Goal: Task Accomplishment & Management: Use online tool/utility

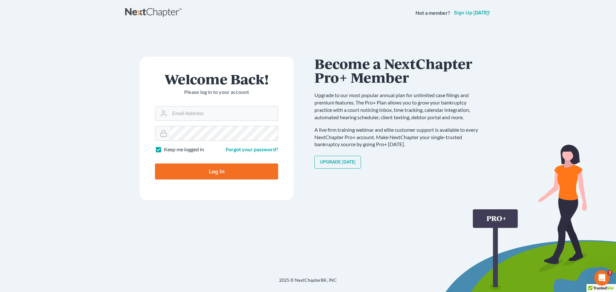
type input "[EMAIL_ADDRESS][DOMAIN_NAME]"
click at [215, 169] on input "Log In" at bounding box center [216, 172] width 123 height 16
type input "Thinking..."
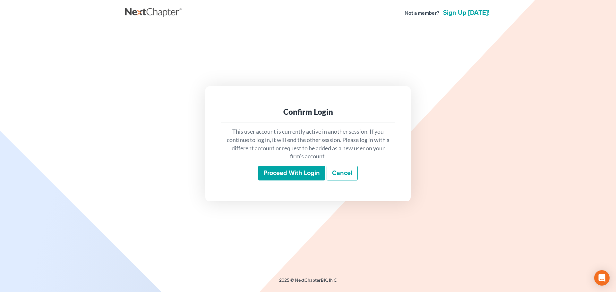
click at [296, 174] on input "Proceed with login" at bounding box center [291, 173] width 67 height 15
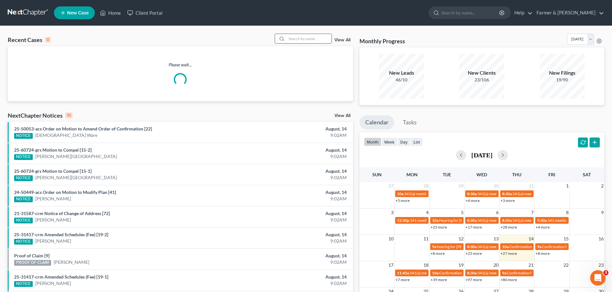
click at [294, 38] on input "search" at bounding box center [308, 38] width 45 height 9
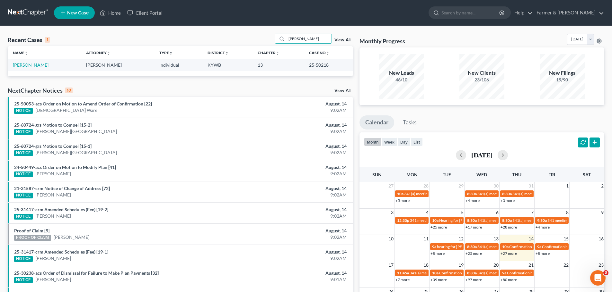
type input "[PERSON_NAME]"
click at [31, 63] on link "[PERSON_NAME]" at bounding box center [31, 64] width 36 height 5
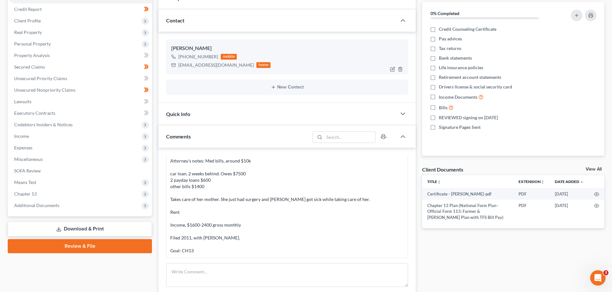
scroll to position [150, 0]
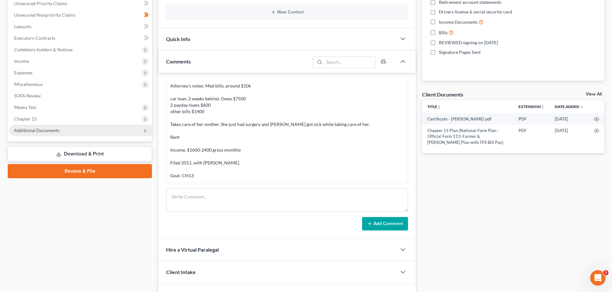
click at [44, 130] on span "Additional Documents" at bounding box center [36, 130] width 45 height 5
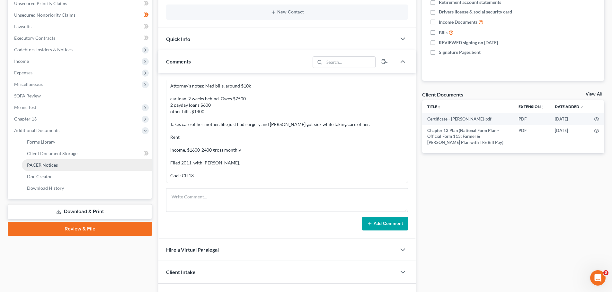
click at [62, 164] on link "PACER Notices" at bounding box center [87, 166] width 130 height 12
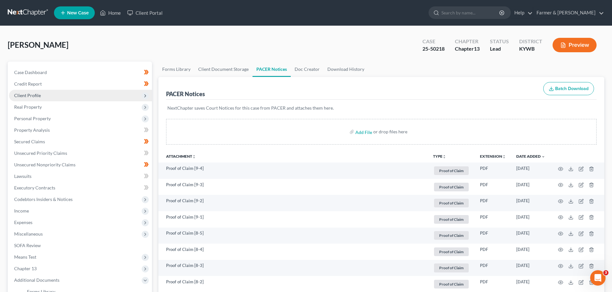
click at [39, 94] on span "Client Profile" at bounding box center [27, 95] width 27 height 5
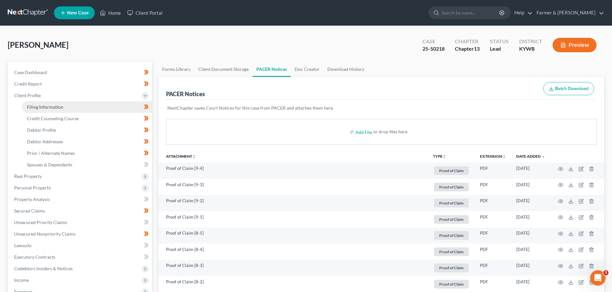
click at [39, 109] on span "Filing Information" at bounding box center [45, 106] width 36 height 5
select select "1"
select select "0"
select select "3"
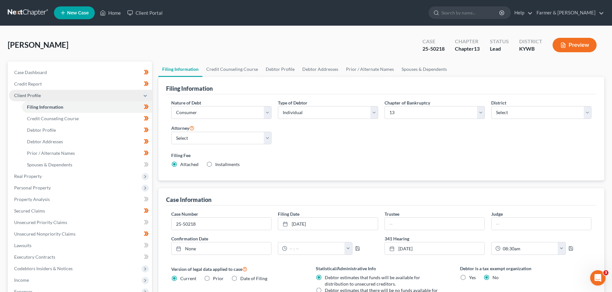
click at [33, 95] on span "Client Profile" at bounding box center [27, 95] width 27 height 5
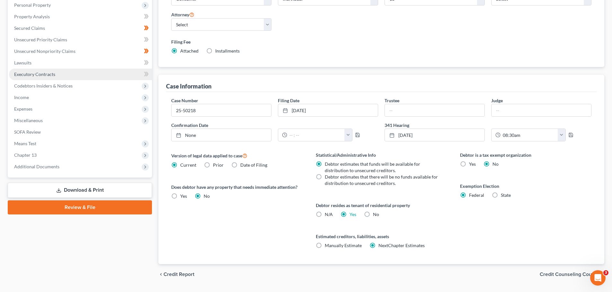
scroll to position [131, 0]
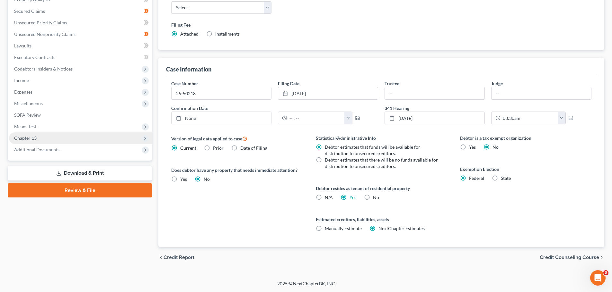
click at [37, 136] on span "Chapter 13" at bounding box center [80, 139] width 143 height 12
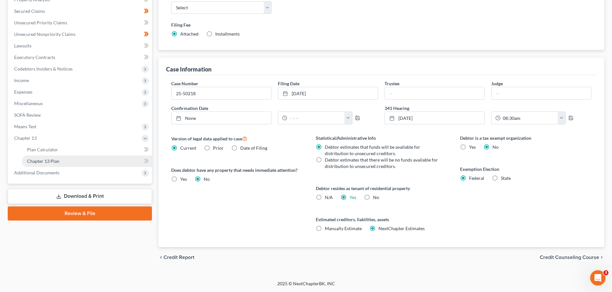
click at [50, 163] on span "Chapter 13 Plan" at bounding box center [43, 161] width 32 height 5
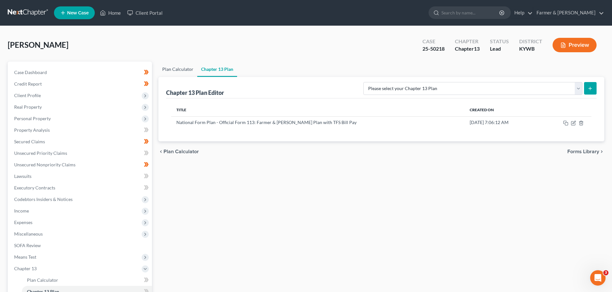
click at [175, 71] on link "Plan Calculator" at bounding box center [177, 69] width 39 height 15
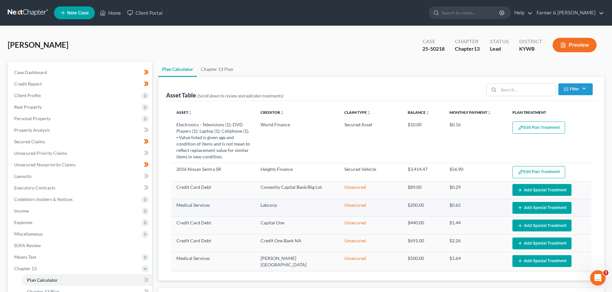
select select "59"
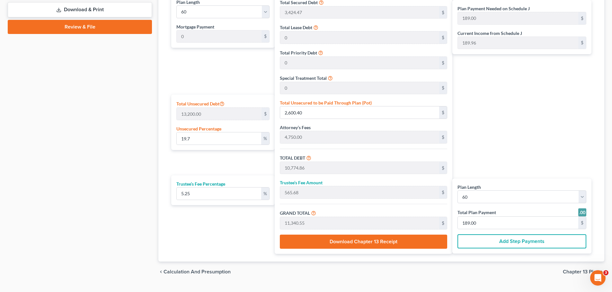
scroll to position [332, 0]
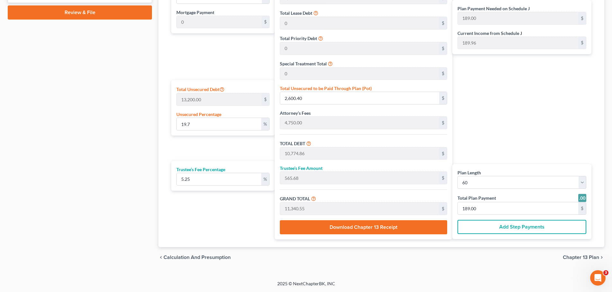
click at [197, 259] on span "Calculation and Presumption" at bounding box center [196, 257] width 67 height 5
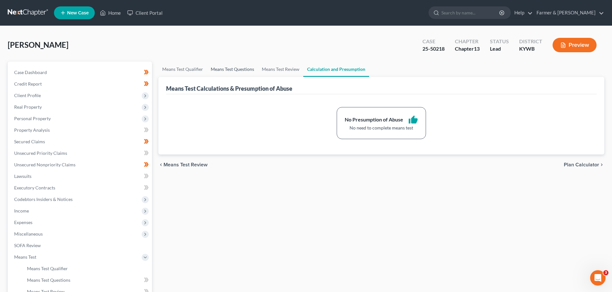
click at [229, 71] on link "Means Test Questions" at bounding box center [232, 69] width 51 height 15
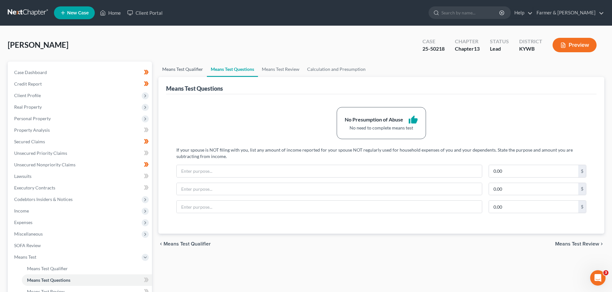
click at [197, 70] on link "Means Test Qualifier" at bounding box center [182, 69] width 48 height 15
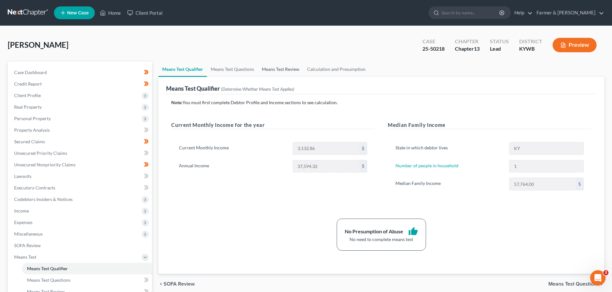
click at [283, 70] on link "Means Test Review" at bounding box center [280, 69] width 45 height 15
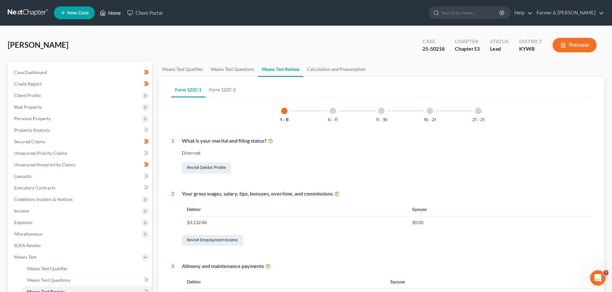
click at [117, 15] on link "Home" at bounding box center [110, 13] width 27 height 12
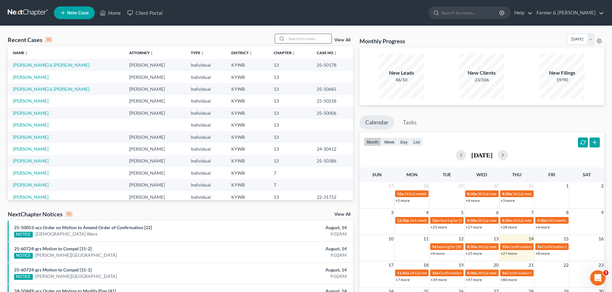
click at [296, 39] on input "search" at bounding box center [308, 38] width 45 height 9
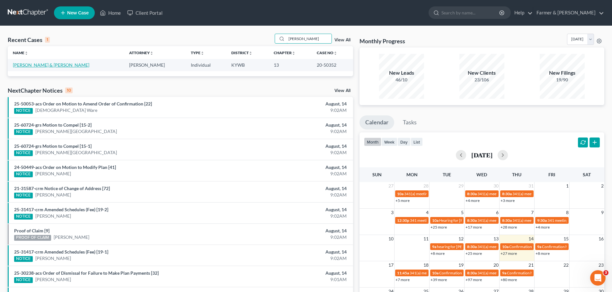
type input "[PERSON_NAME]"
click at [48, 64] on link "[PERSON_NAME] & [PERSON_NAME]" at bounding box center [51, 64] width 76 height 5
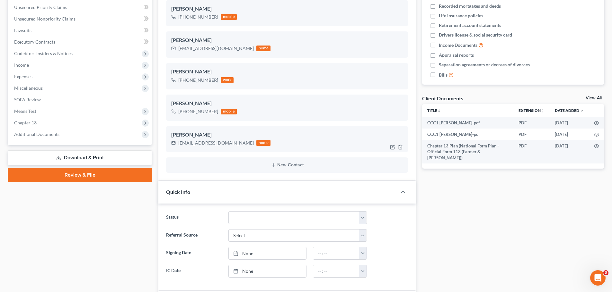
scroll to position [150, 0]
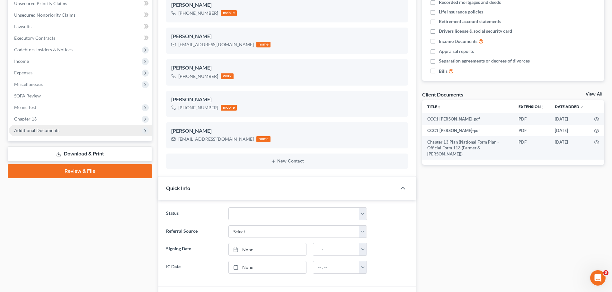
click at [54, 131] on span "Additional Documents" at bounding box center [36, 130] width 45 height 5
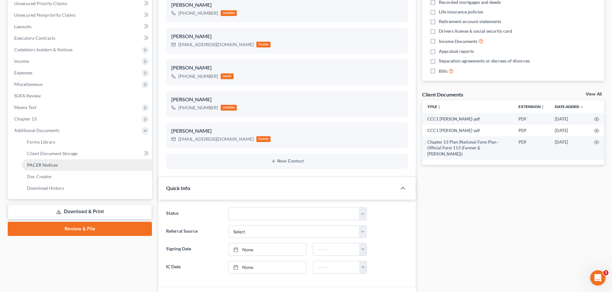
click at [48, 166] on span "PACER Notices" at bounding box center [42, 164] width 31 height 5
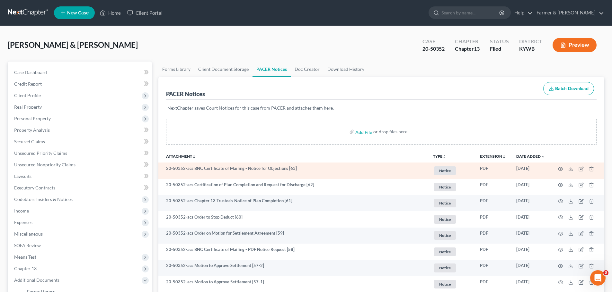
scroll to position [75, 0]
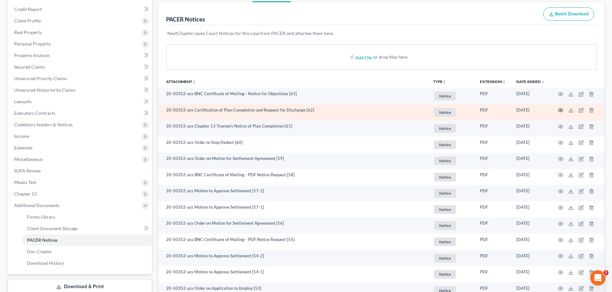
click at [563, 110] on td at bounding box center [577, 112] width 54 height 16
click at [558, 110] on icon "button" at bounding box center [560, 111] width 5 height 4
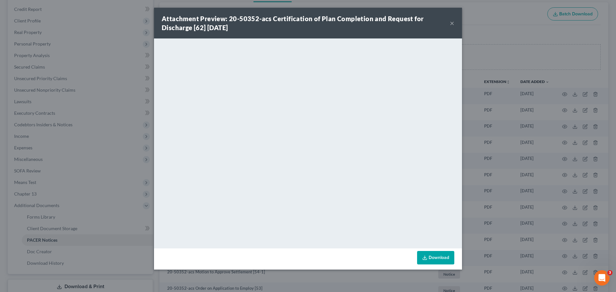
click at [453, 22] on button "×" at bounding box center [452, 23] width 4 height 8
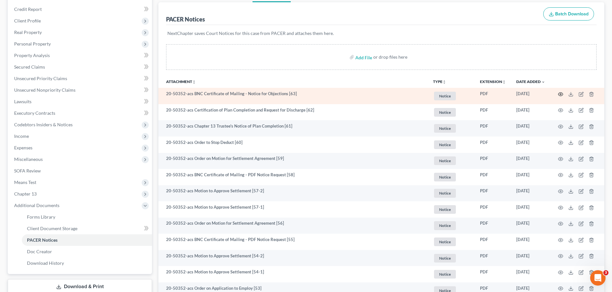
click at [558, 94] on icon "button" at bounding box center [560, 94] width 5 height 4
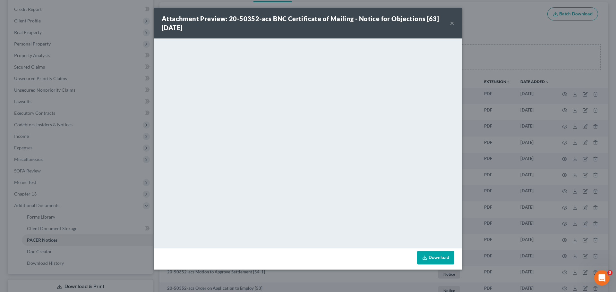
click at [454, 23] on button "×" at bounding box center [452, 23] width 4 height 8
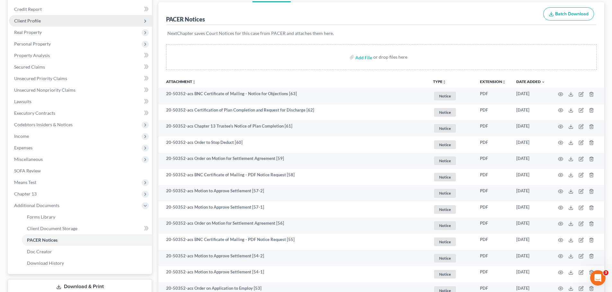
click at [35, 17] on span "Client Profile" at bounding box center [80, 21] width 143 height 12
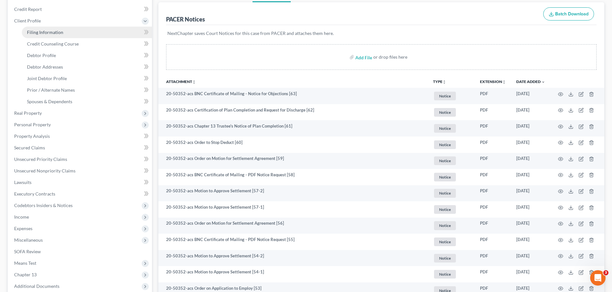
click at [48, 32] on span "Filing Information" at bounding box center [45, 32] width 36 height 5
select select "1"
select select "3"
select select "33"
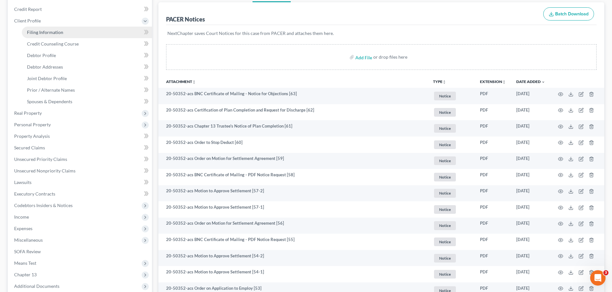
select select "0"
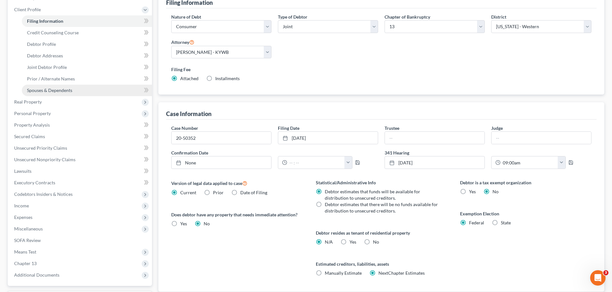
scroll to position [66, 0]
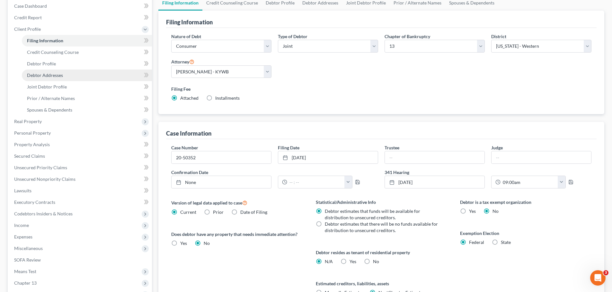
drag, startPoint x: 60, startPoint y: 74, endPoint x: 105, endPoint y: 76, distance: 44.3
click at [61, 74] on span "Debtor Addresses" at bounding box center [45, 75] width 36 height 5
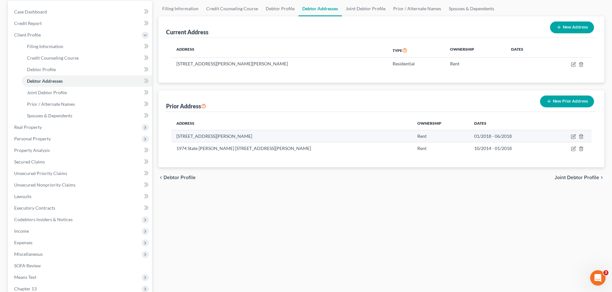
scroll to position [75, 0]
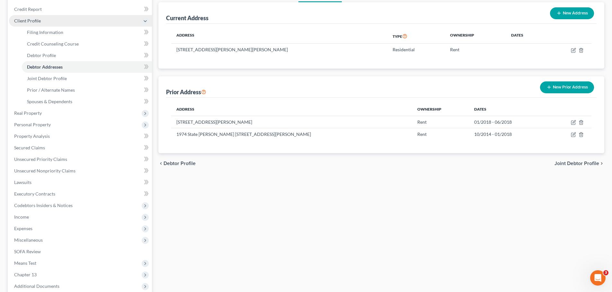
click at [36, 21] on span "Client Profile" at bounding box center [27, 20] width 27 height 5
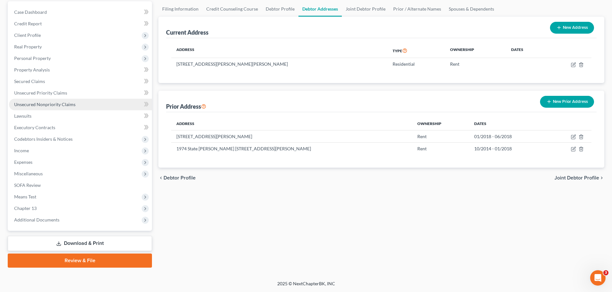
scroll to position [60, 0]
click at [40, 218] on span "Additional Documents" at bounding box center [36, 219] width 45 height 5
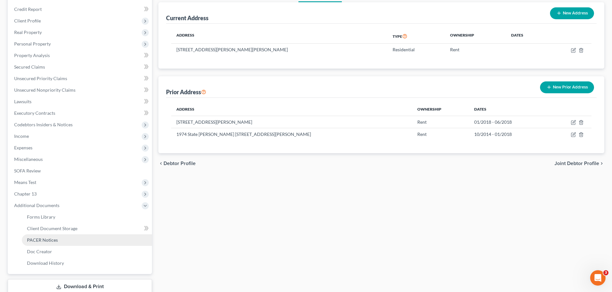
click at [47, 242] on span "PACER Notices" at bounding box center [42, 240] width 31 height 5
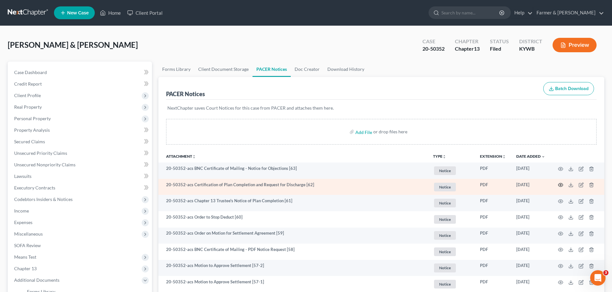
click at [558, 184] on icon "button" at bounding box center [560, 185] width 5 height 5
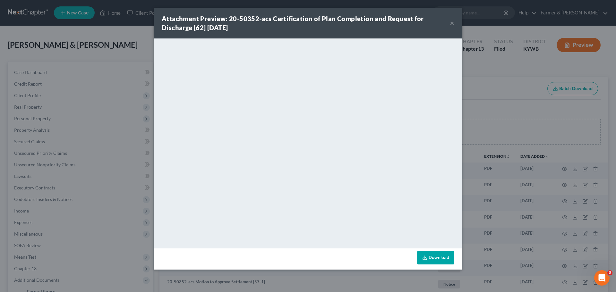
click at [451, 23] on button "×" at bounding box center [452, 23] width 4 height 8
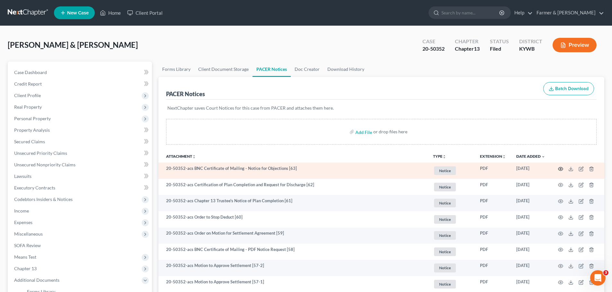
click at [559, 169] on icon "button" at bounding box center [560, 169] width 5 height 5
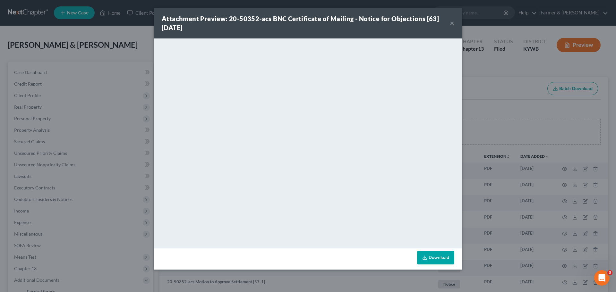
click at [454, 22] on button "×" at bounding box center [452, 23] width 4 height 8
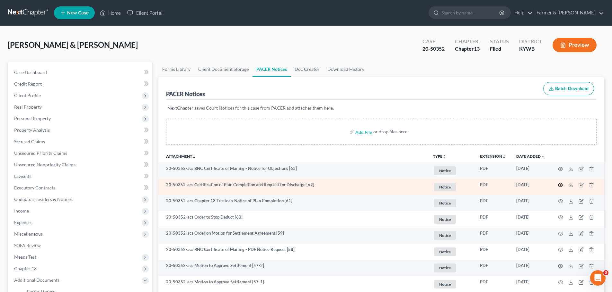
click at [560, 184] on icon "button" at bounding box center [560, 185] width 5 height 5
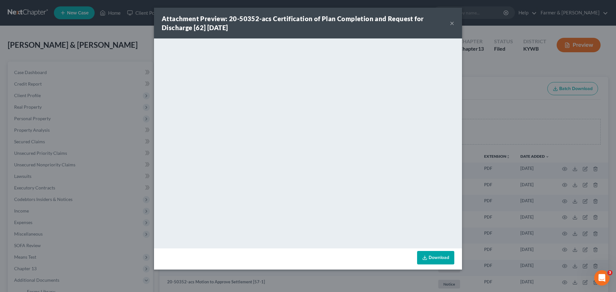
click at [454, 22] on button "×" at bounding box center [452, 23] width 4 height 8
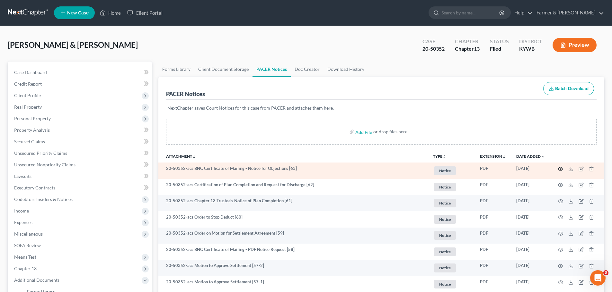
click at [560, 169] on icon "button" at bounding box center [560, 169] width 5 height 5
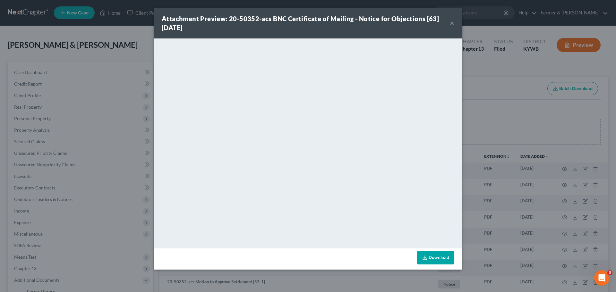
click at [452, 23] on button "×" at bounding box center [452, 23] width 4 height 8
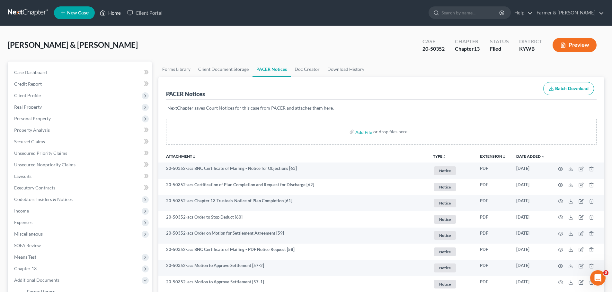
click at [112, 14] on link "Home" at bounding box center [110, 13] width 27 height 12
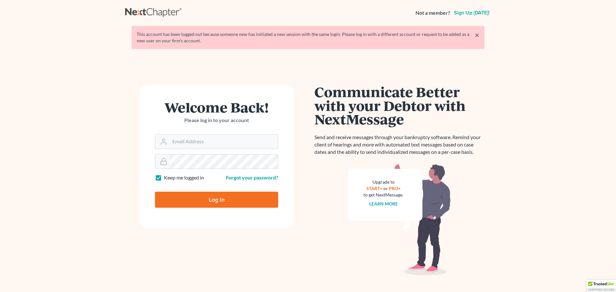
type input "itservices@farmerwright.com"
click at [220, 200] on input "Log In" at bounding box center [216, 200] width 123 height 16
type input "Thinking..."
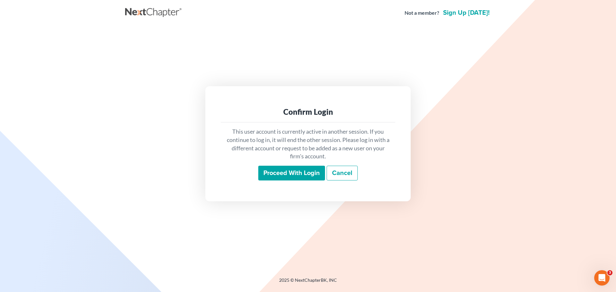
drag, startPoint x: 288, startPoint y: 176, endPoint x: 296, endPoint y: 176, distance: 8.4
click at [288, 176] on input "Proceed with login" at bounding box center [291, 173] width 67 height 15
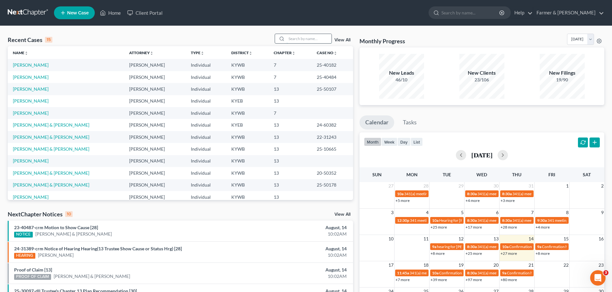
click at [301, 39] on input "search" at bounding box center [308, 38] width 45 height 9
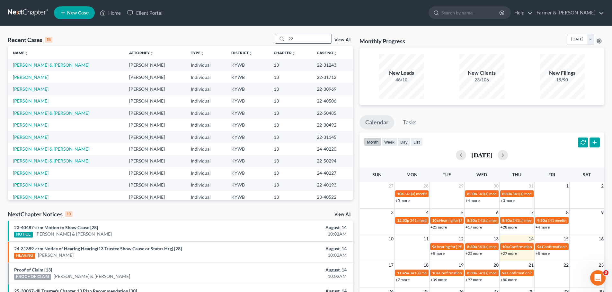
click at [298, 41] on input "22" at bounding box center [308, 38] width 45 height 9
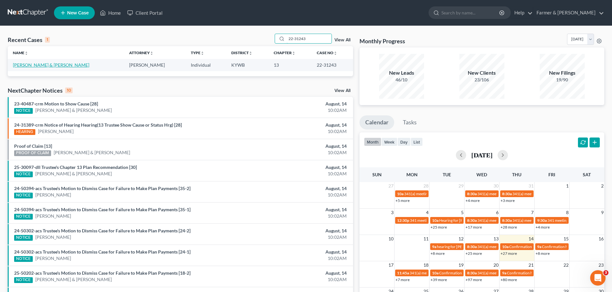
type input "22-31243"
click at [43, 64] on link "Day, Ryan & Snobeck, Ashley" at bounding box center [51, 64] width 76 height 5
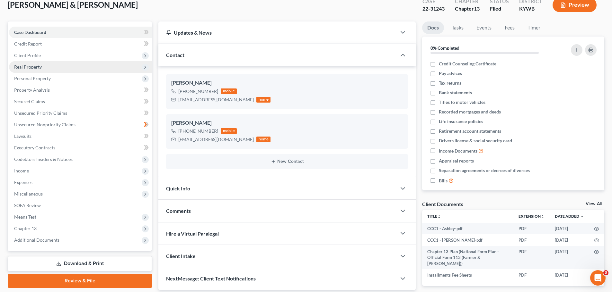
scroll to position [63, 0]
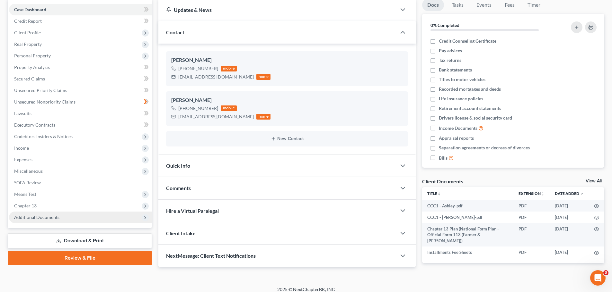
drag, startPoint x: 48, startPoint y: 216, endPoint x: 52, endPoint y: 216, distance: 3.5
click at [48, 216] on span "Additional Documents" at bounding box center [36, 217] width 45 height 5
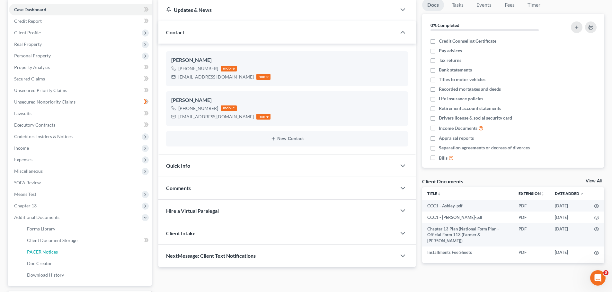
drag, startPoint x: 49, startPoint y: 249, endPoint x: 223, endPoint y: 228, distance: 174.6
click at [50, 249] on span "PACER Notices" at bounding box center [42, 251] width 31 height 5
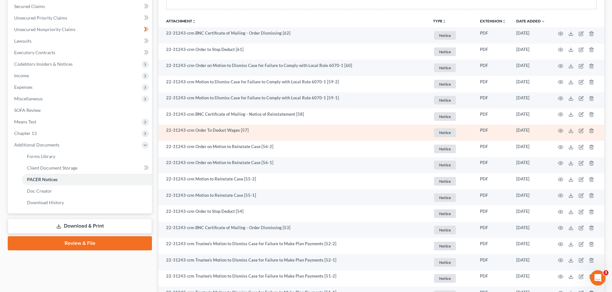
scroll to position [150, 0]
